Goal: Information Seeking & Learning: Learn about a topic

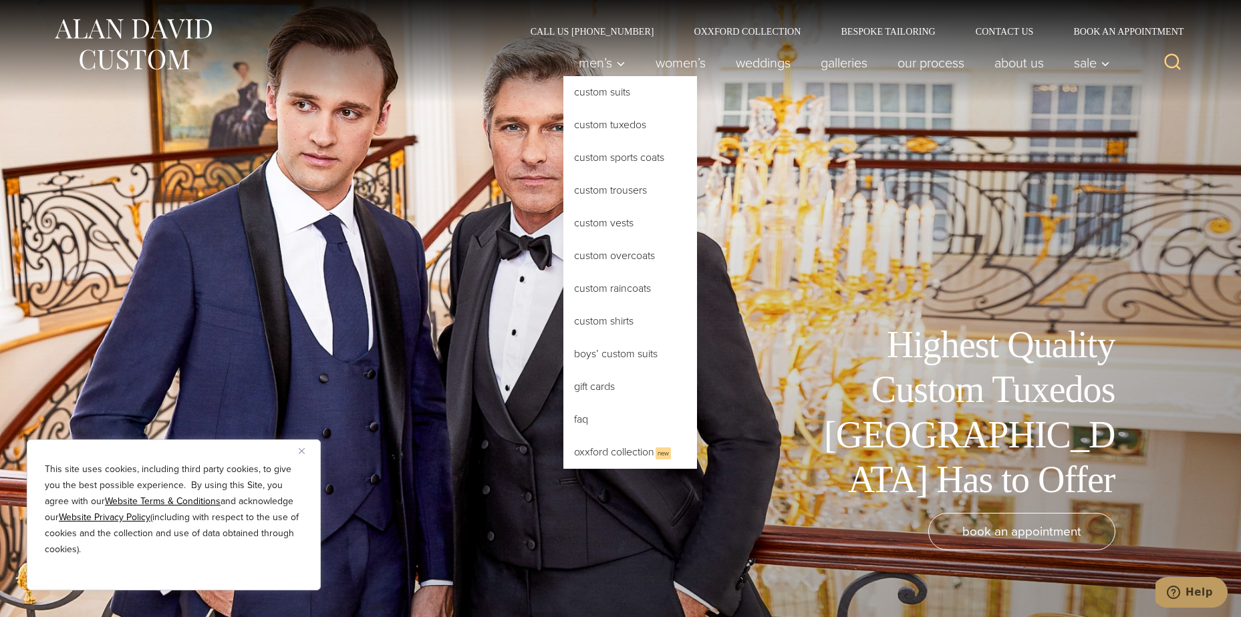
click at [608, 126] on link "Custom Tuxedos" at bounding box center [630, 125] width 134 height 32
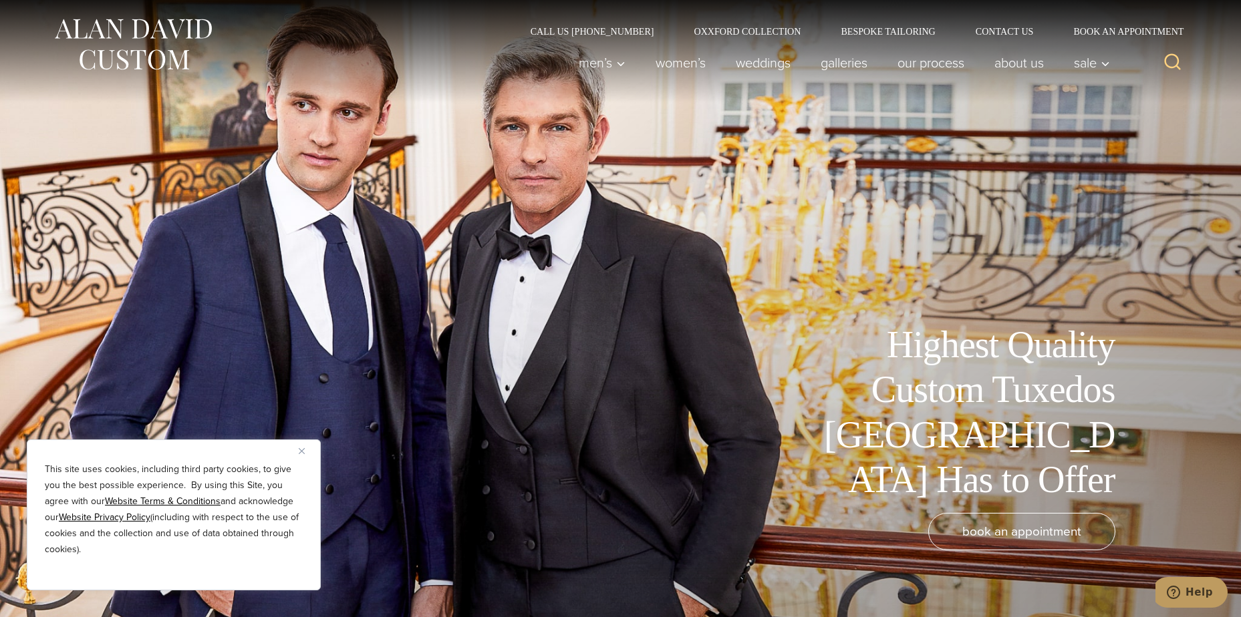
scroll to position [200, 0]
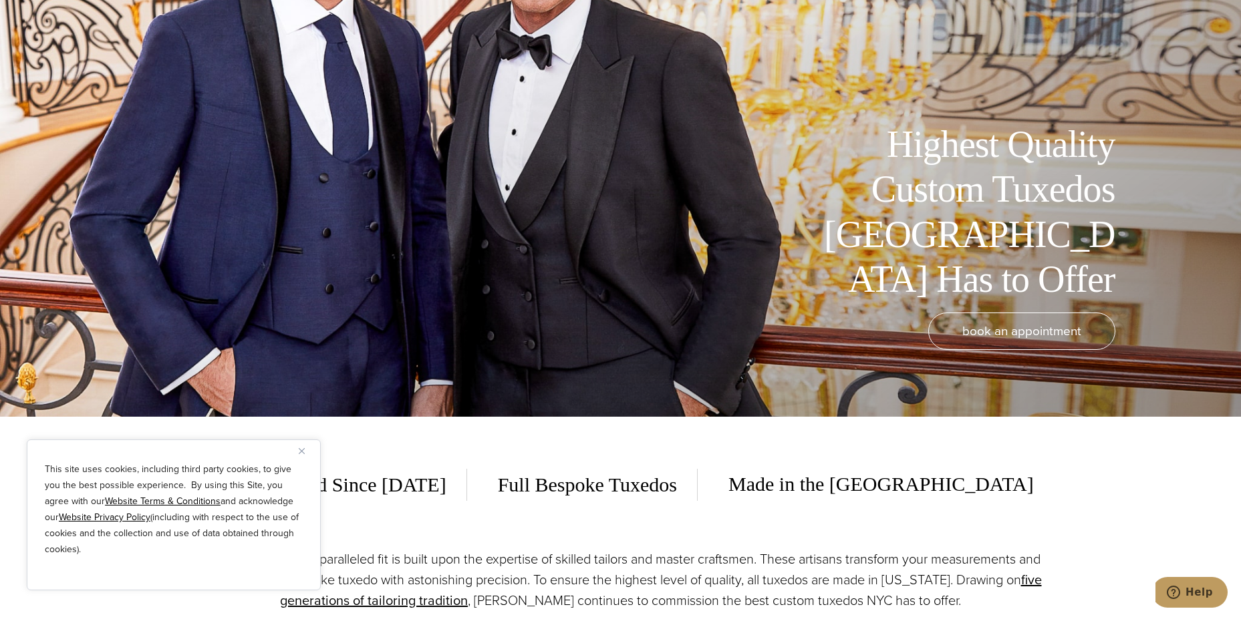
click at [303, 449] on img "Close" at bounding box center [302, 451] width 6 height 6
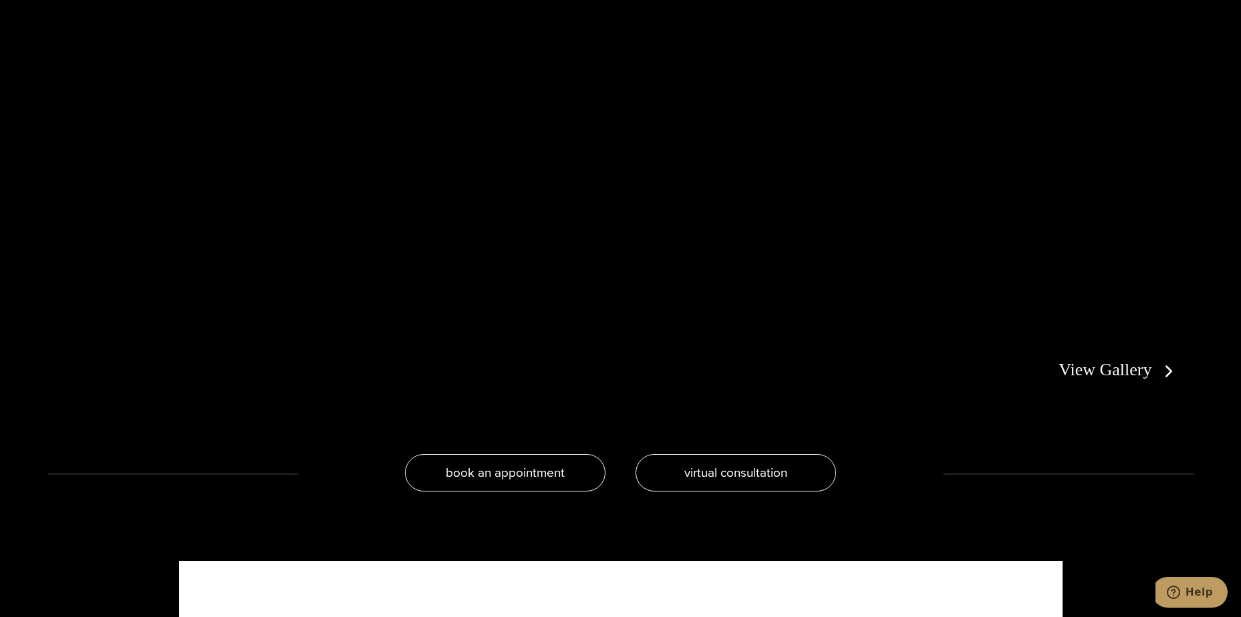
scroll to position [3073, 0]
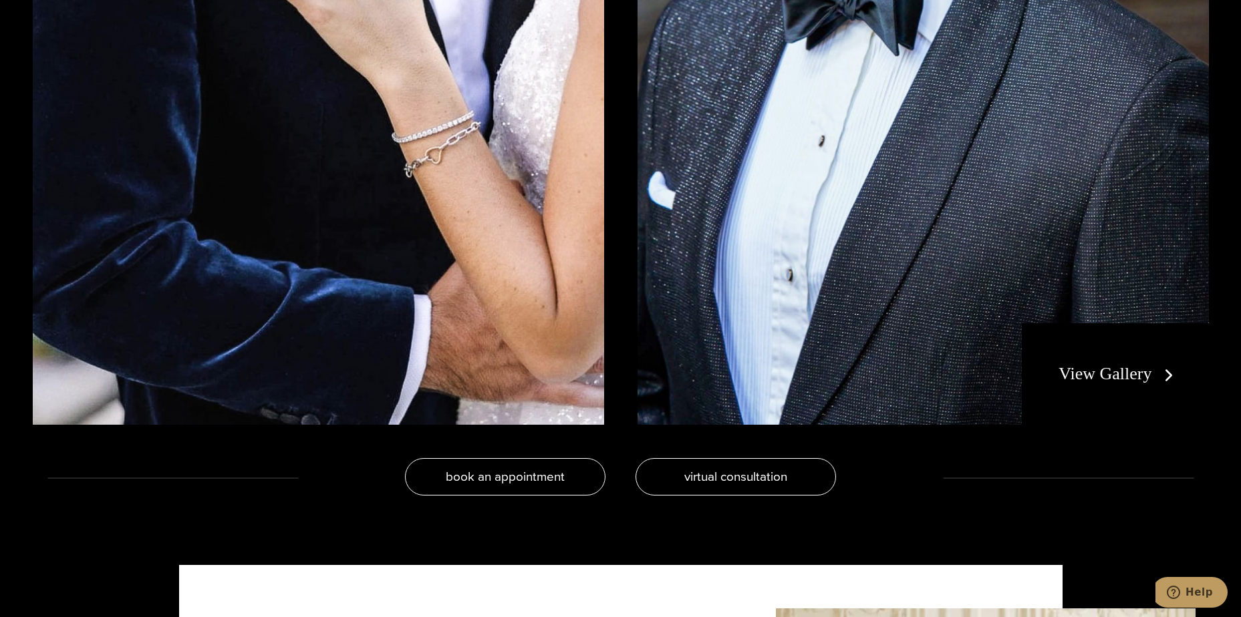
click at [1074, 371] on link "View Gallery" at bounding box center [1118, 373] width 120 height 19
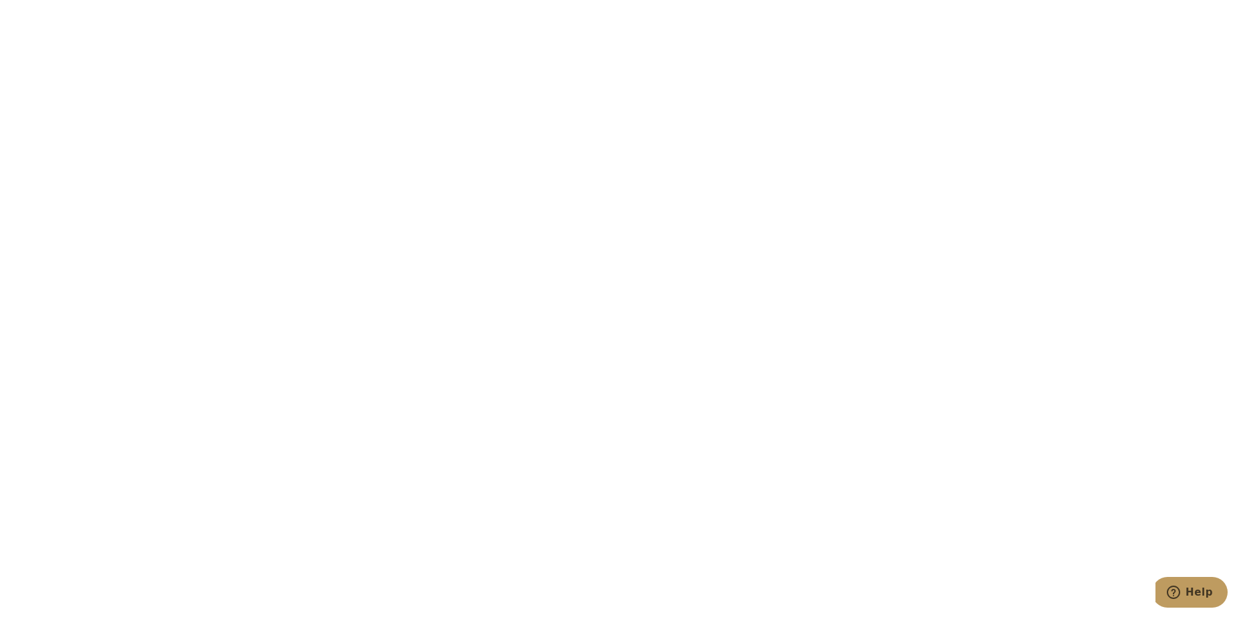
scroll to position [4610, 0]
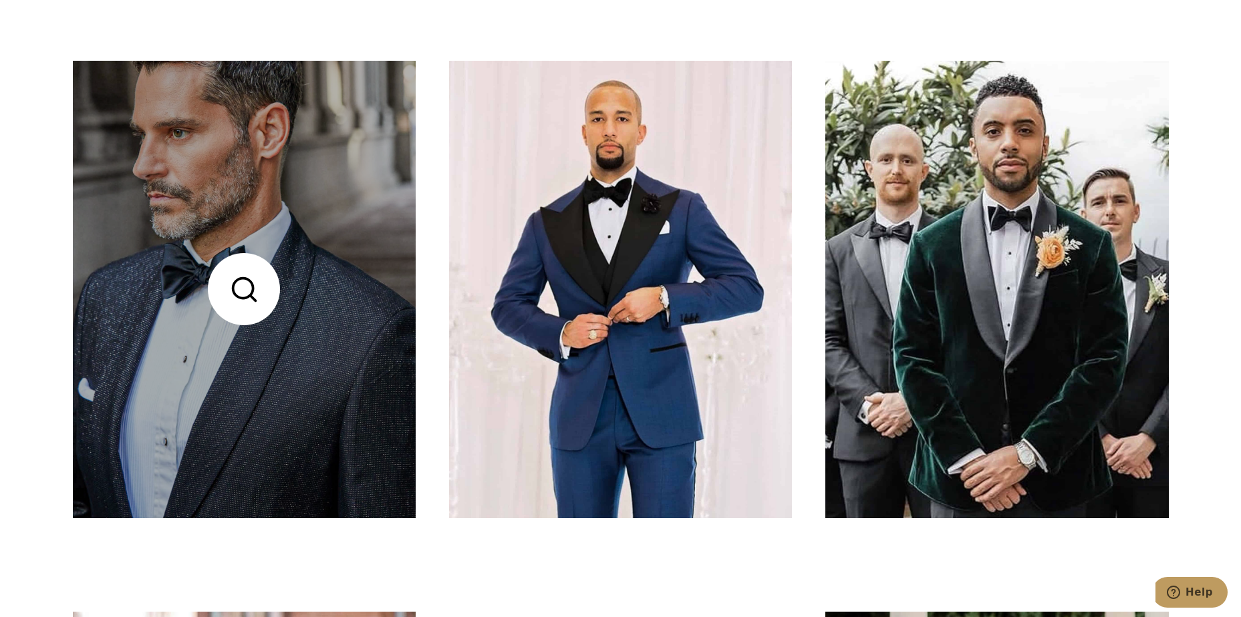
click at [345, 423] on link at bounding box center [244, 289] width 343 height 457
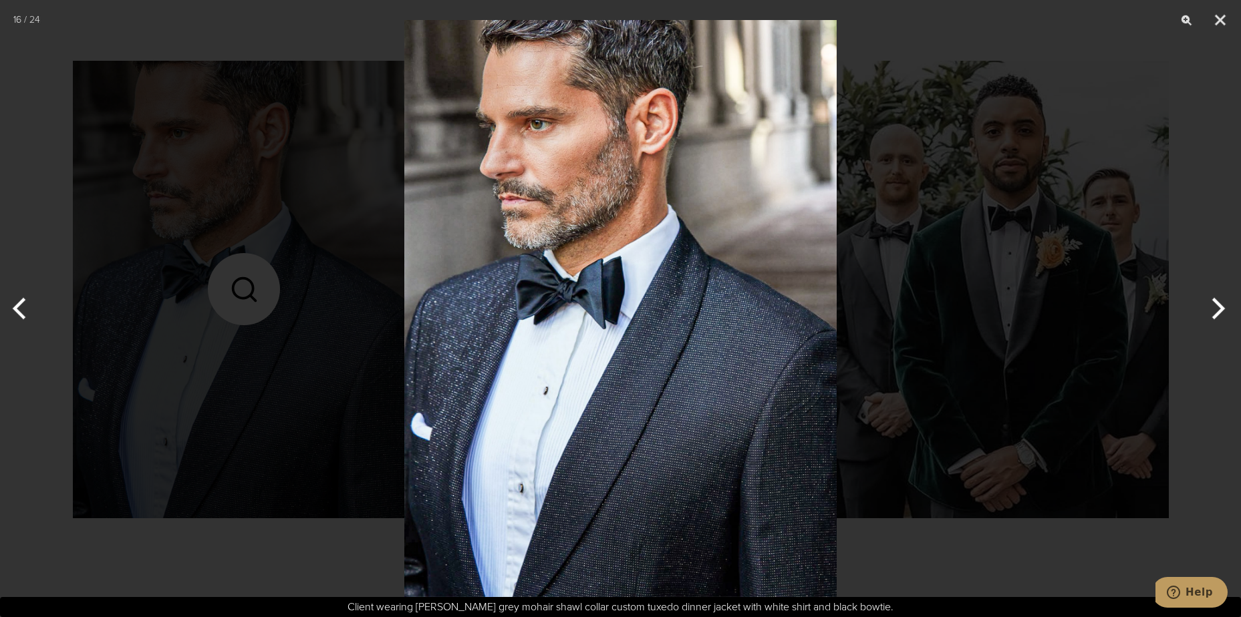
click at [1220, 307] on button "Next" at bounding box center [1216, 308] width 50 height 67
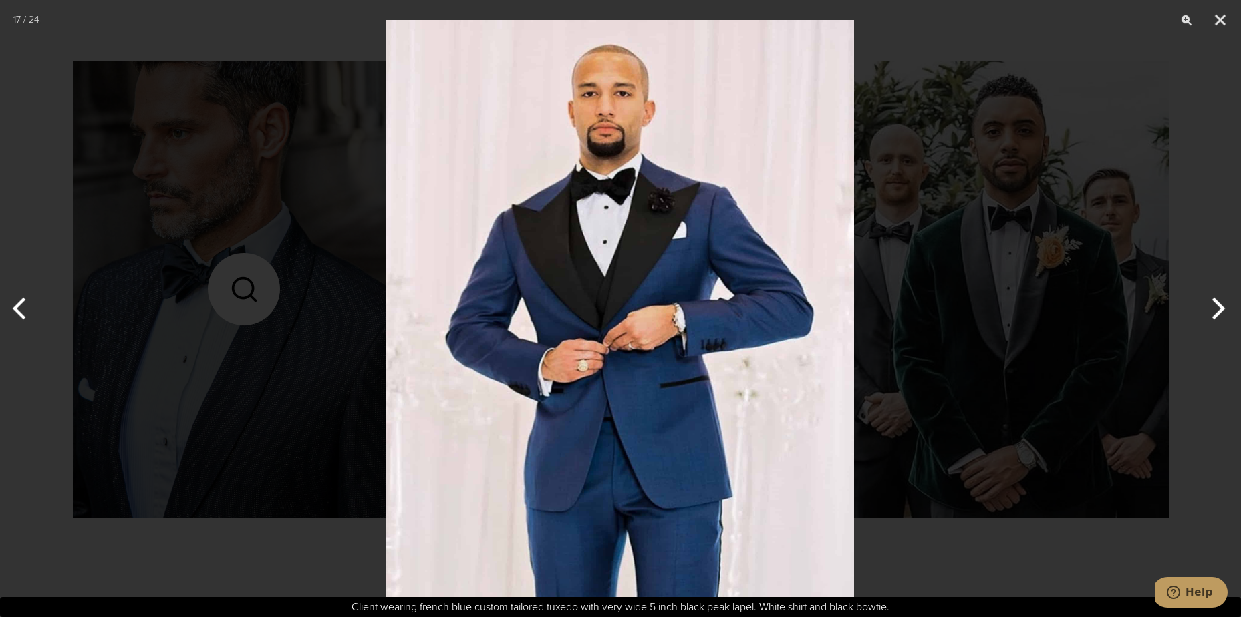
click at [19, 309] on button "Previous" at bounding box center [25, 308] width 50 height 67
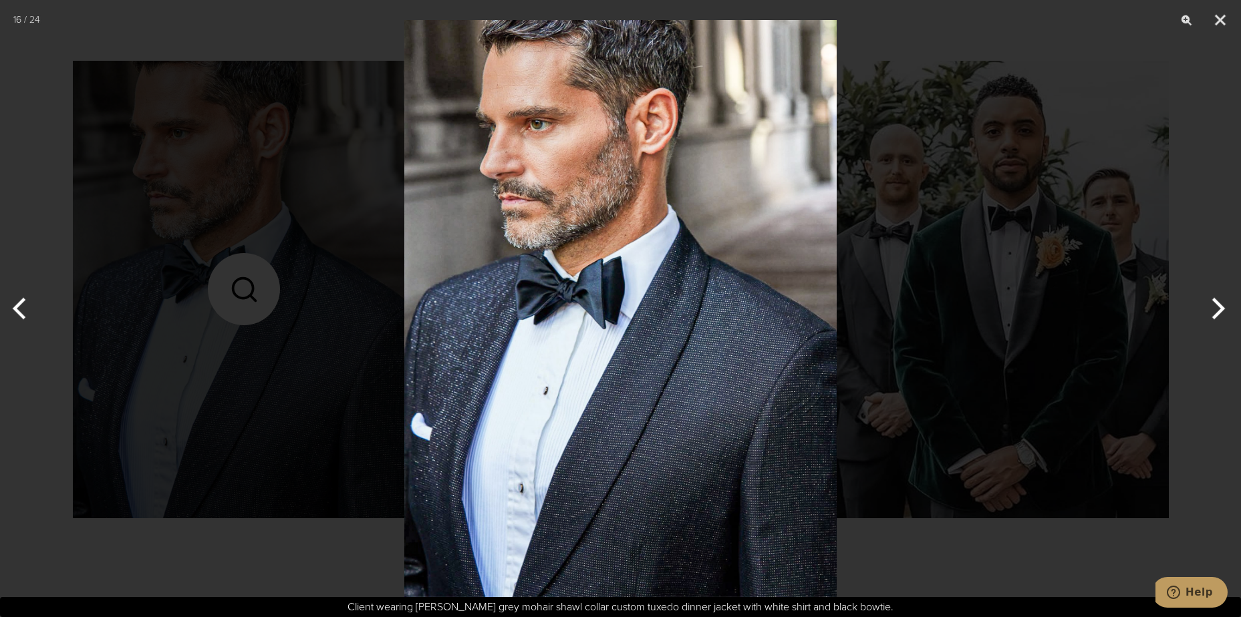
click at [611, 408] on img at bounding box center [620, 308] width 432 height 617
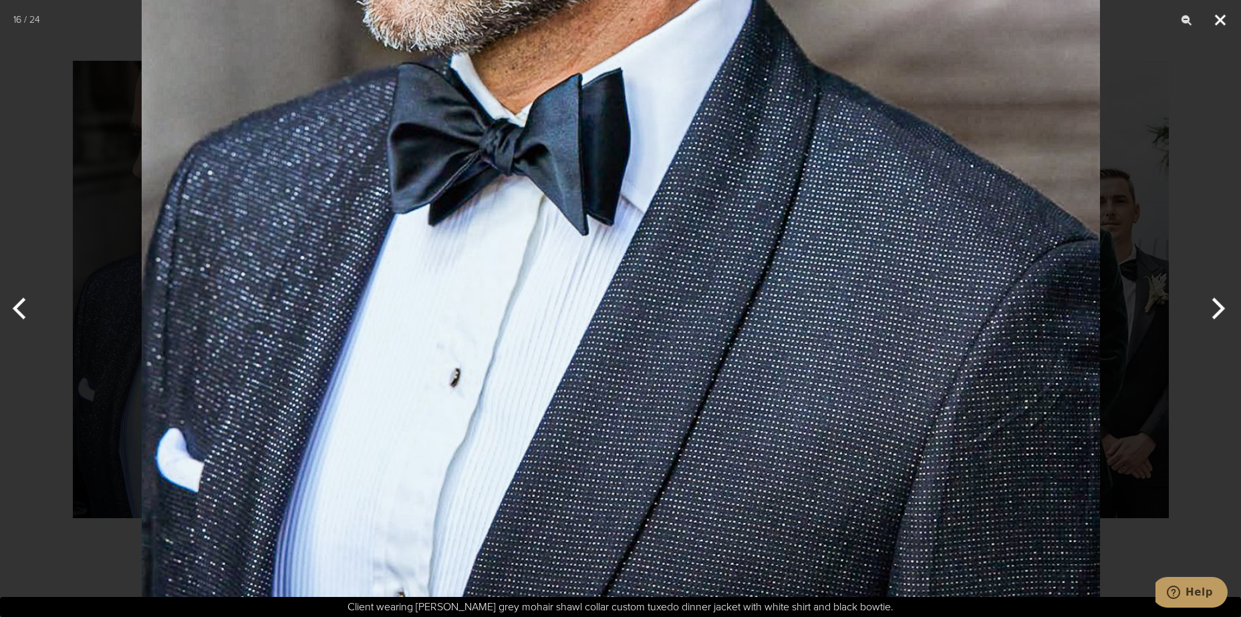
click at [1225, 18] on button "Close" at bounding box center [1219, 20] width 33 height 40
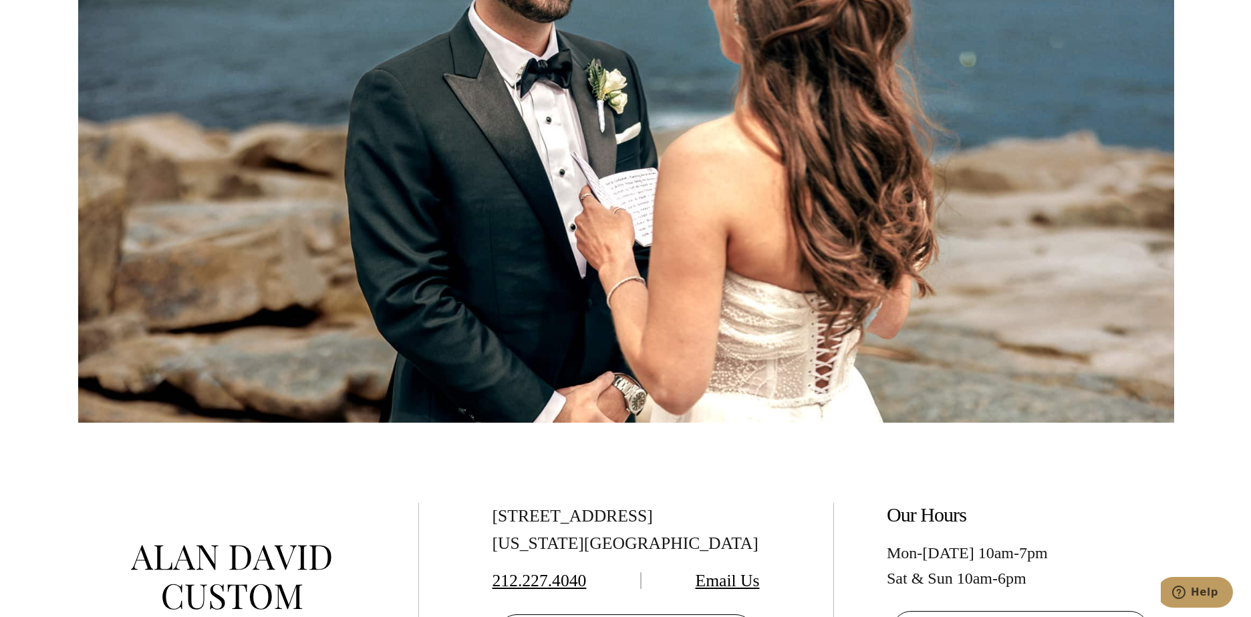
scroll to position [7216, 0]
